Goal: Task Accomplishment & Management: Complete application form

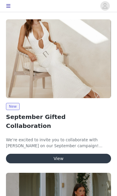
click at [69, 154] on button "View" at bounding box center [58, 159] width 105 height 10
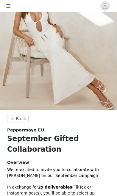
scroll to position [38, 0]
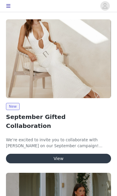
click at [86, 154] on button "View" at bounding box center [58, 159] width 105 height 10
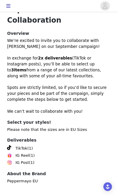
scroll to position [191, 0]
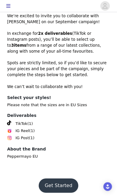
click at [59, 181] on button "Get Started" at bounding box center [59, 186] width 40 height 14
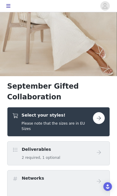
scroll to position [111, 0]
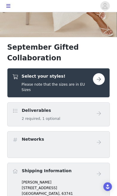
click at [104, 111] on link at bounding box center [99, 113] width 12 height 12
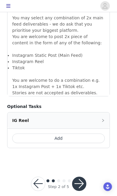
scroll to position [585, 0]
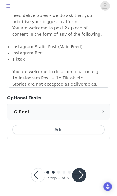
click at [79, 173] on button "button" at bounding box center [79, 175] width 14 height 14
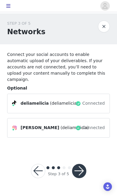
click at [35, 165] on button "button" at bounding box center [38, 171] width 14 height 14
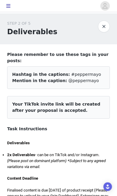
click at [108, 27] on button "button" at bounding box center [104, 27] width 12 height 12
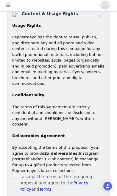
scroll to position [359, 0]
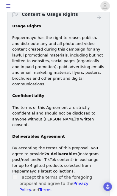
click at [17, 174] on div "I accept the terms of the foregoing proposal and agree to the Privacy Policy an…" at bounding box center [58, 183] width 93 height 19
click at [16, 175] on span at bounding box center [14, 177] width 5 height 5
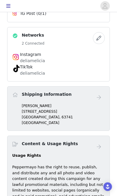
scroll to position [230, 0]
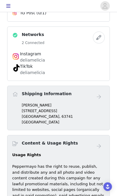
click at [104, 93] on link at bounding box center [99, 97] width 12 height 12
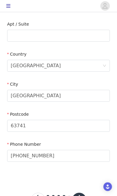
scroll to position [188, 0]
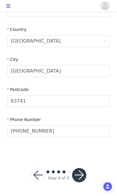
click at [82, 176] on button "button" at bounding box center [79, 175] width 14 height 14
click at [80, 175] on button "button" at bounding box center [79, 175] width 14 height 14
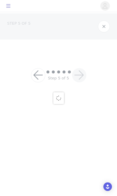
click at [82, 175] on div at bounding box center [58, 98] width 117 height 196
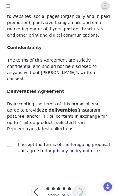
click at [11, 142] on input "checkbox" at bounding box center [9, 144] width 4 height 4
checkbox input "true"
click at [79, 185] on button "button" at bounding box center [79, 192] width 14 height 14
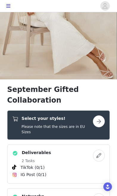
scroll to position [82, 0]
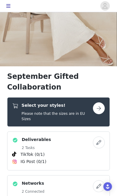
click at [102, 112] on button "button" at bounding box center [99, 108] width 12 height 12
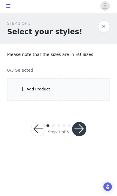
click at [30, 92] on div "Add Product" at bounding box center [38, 89] width 24 height 6
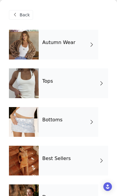
click at [98, 51] on div "Autumn Wear" at bounding box center [69, 45] width 60 height 30
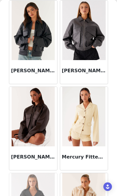
scroll to position [468, 0]
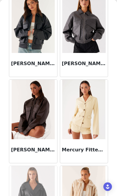
click at [42, 113] on img at bounding box center [33, 110] width 43 height 60
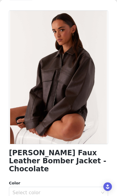
scroll to position [11, 0]
